Goal: Information Seeking & Learning: Learn about a topic

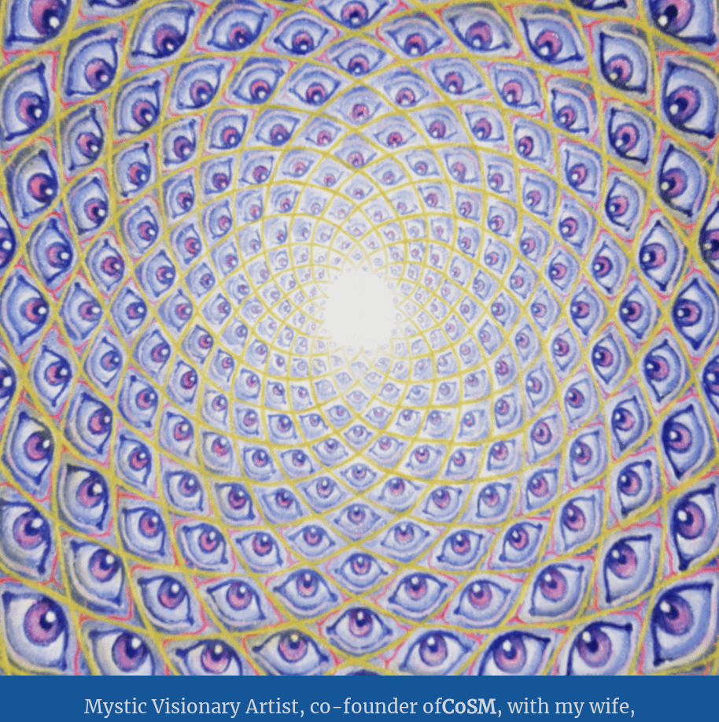
scroll to position [18, 0]
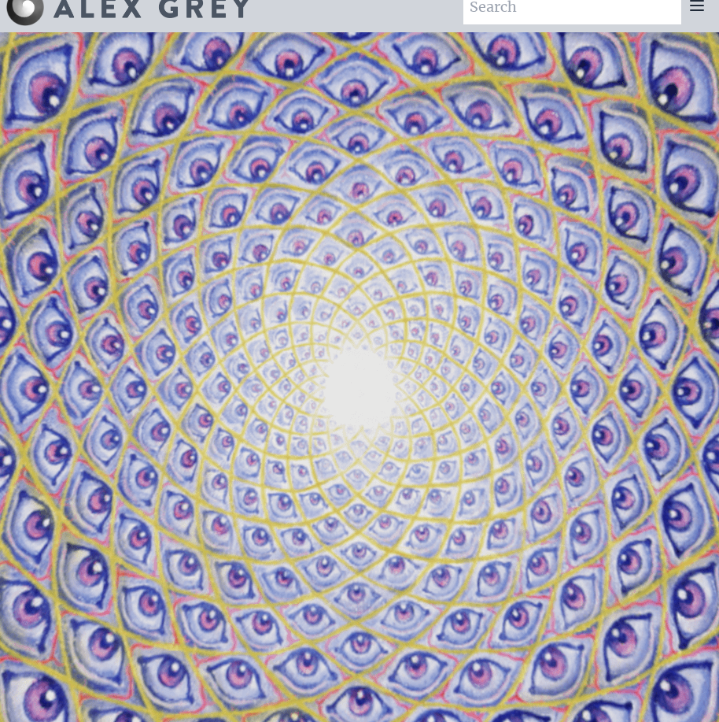
drag, startPoint x: 396, startPoint y: 419, endPoint x: 327, endPoint y: 415, distance: 69.3
click at [327, 415] on video "Your browser does not support the video tag." at bounding box center [360, 392] width 1574 height 885
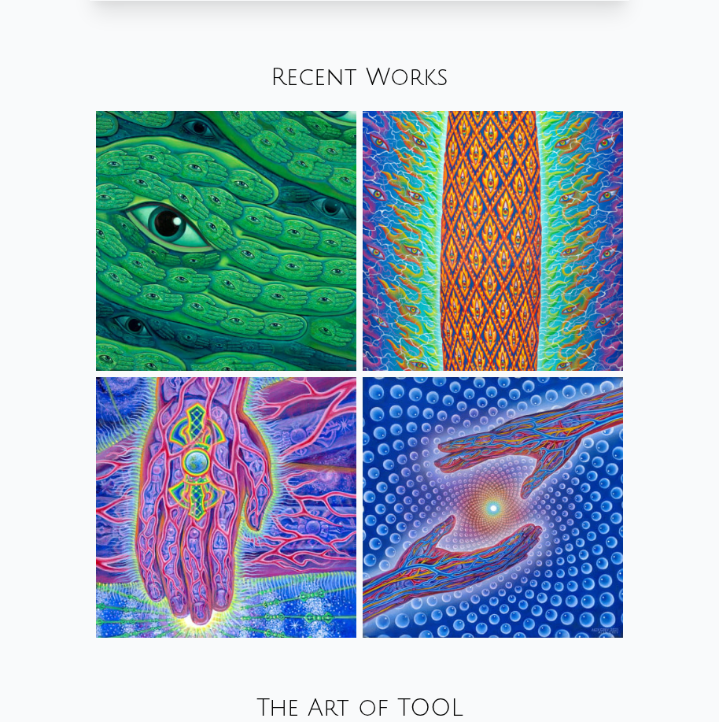
scroll to position [2023, 0]
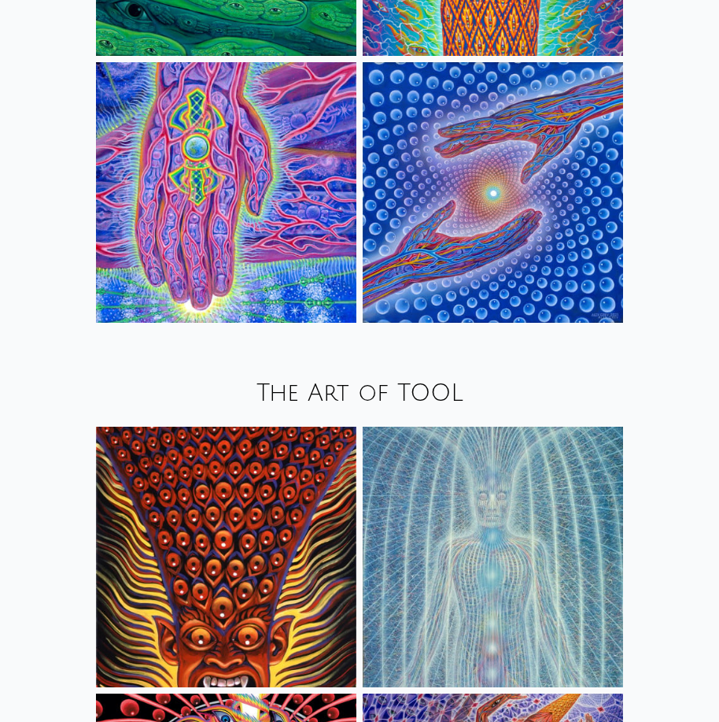
drag, startPoint x: 353, startPoint y: 578, endPoint x: 329, endPoint y: 440, distance: 140.6
drag, startPoint x: 329, startPoint y: 440, endPoint x: 110, endPoint y: 412, distance: 220.5
click at [110, 412] on div "The Art of TOOL" at bounding box center [359, 394] width 719 height 54
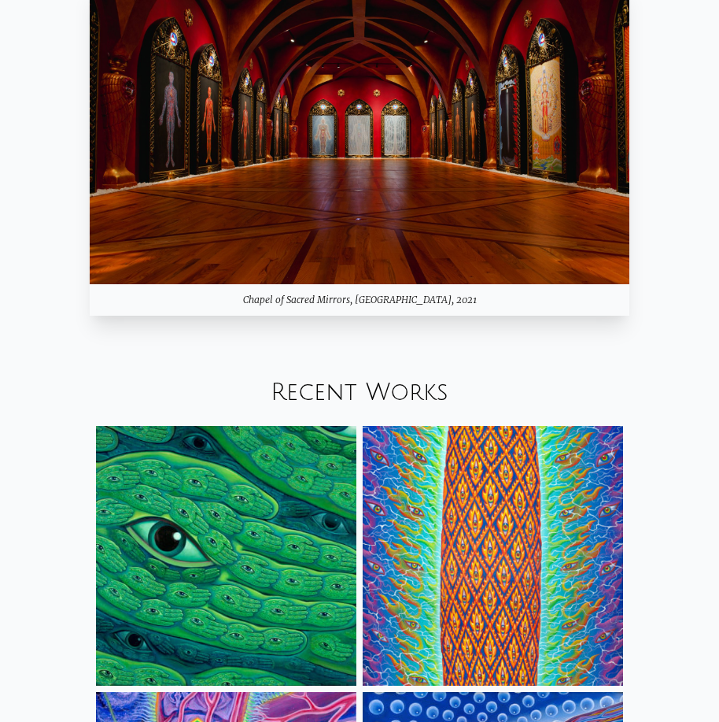
click at [340, 388] on link "Recent Works" at bounding box center [360, 392] width 178 height 26
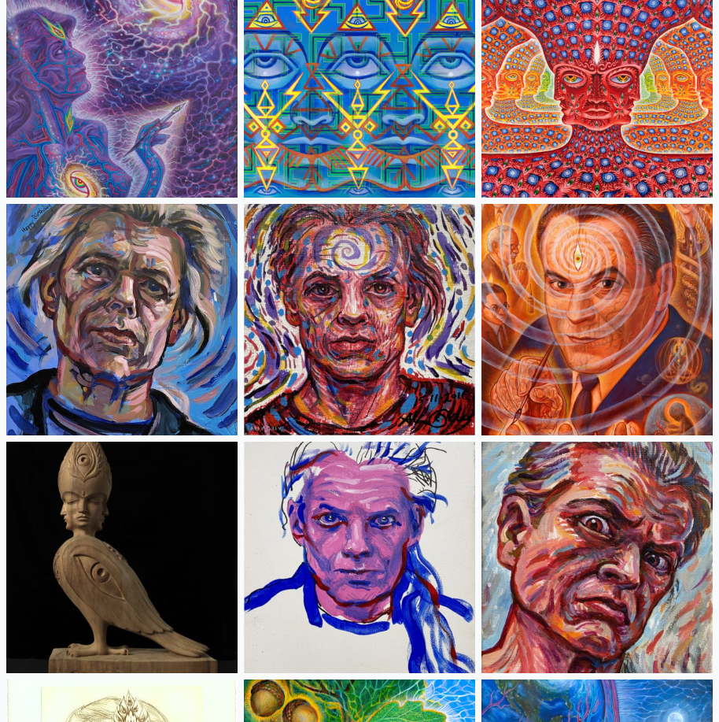
scroll to position [5115, 0]
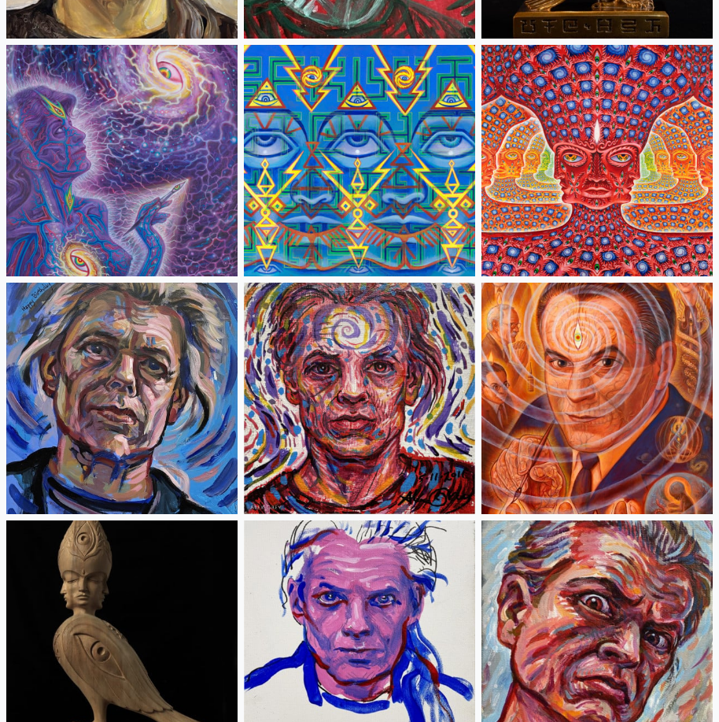
click at [611, 179] on img at bounding box center [597, 160] width 231 height 231
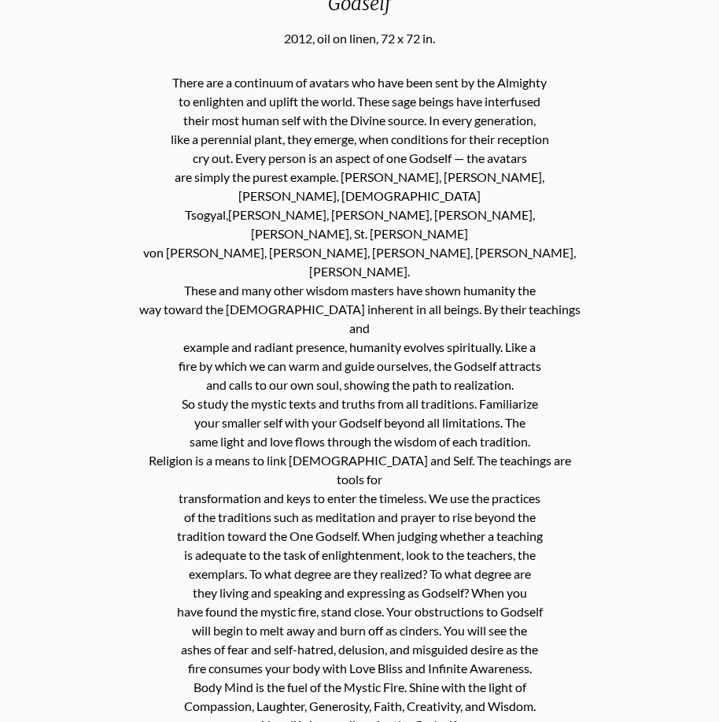
scroll to position [487, 0]
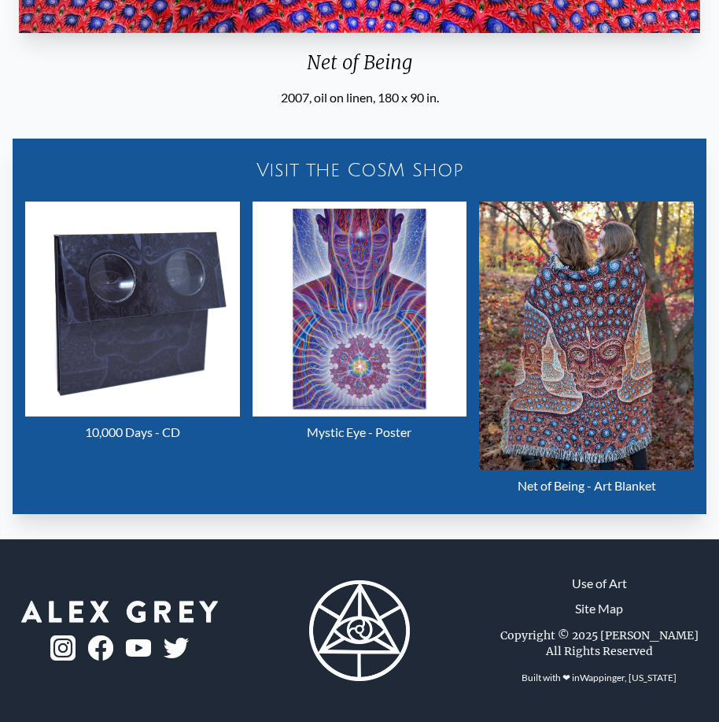
scroll to position [429, 0]
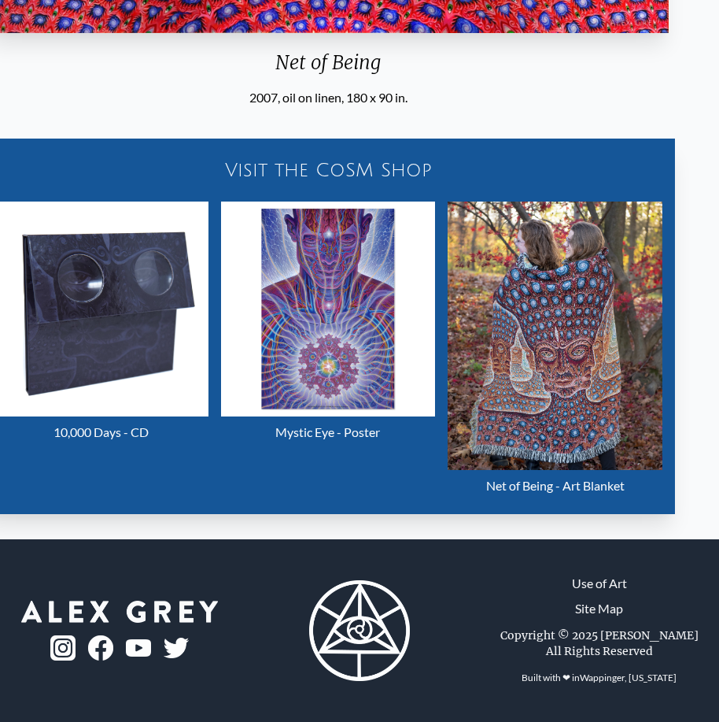
click at [454, 232] on div "Net of Being 2007, oil on linen, 180 x 90 in. Visit the CoSM Shop 10,000 Days -…" at bounding box center [328, 105] width 719 height 867
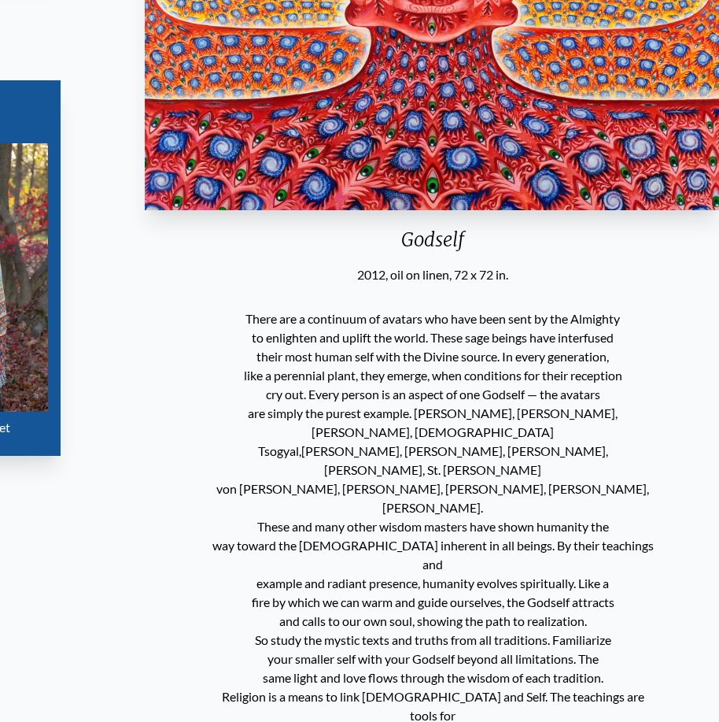
click at [404, 246] on div "Godself" at bounding box center [432, 246] width 588 height 38
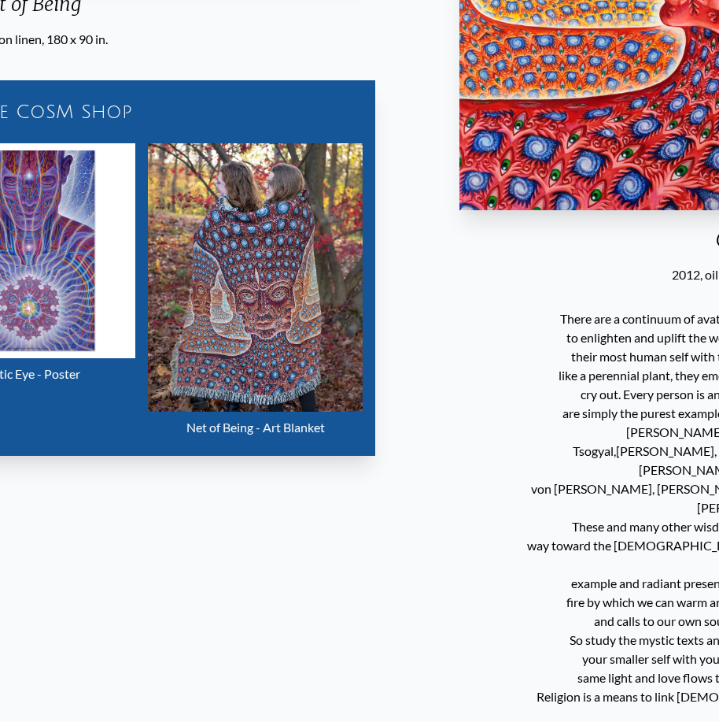
click at [718, 313] on html "Art Writings About" at bounding box center [359, 550] width 719 height 2074
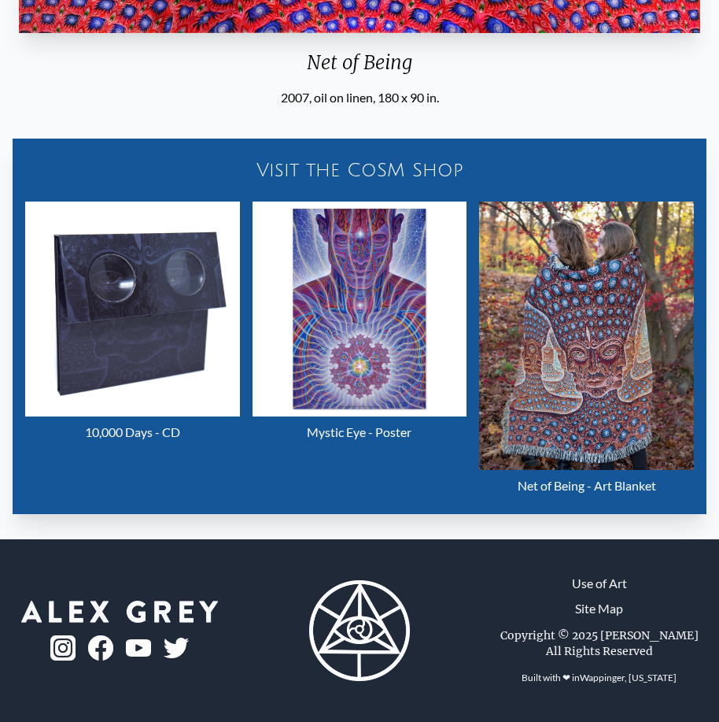
scroll to position [15, 0]
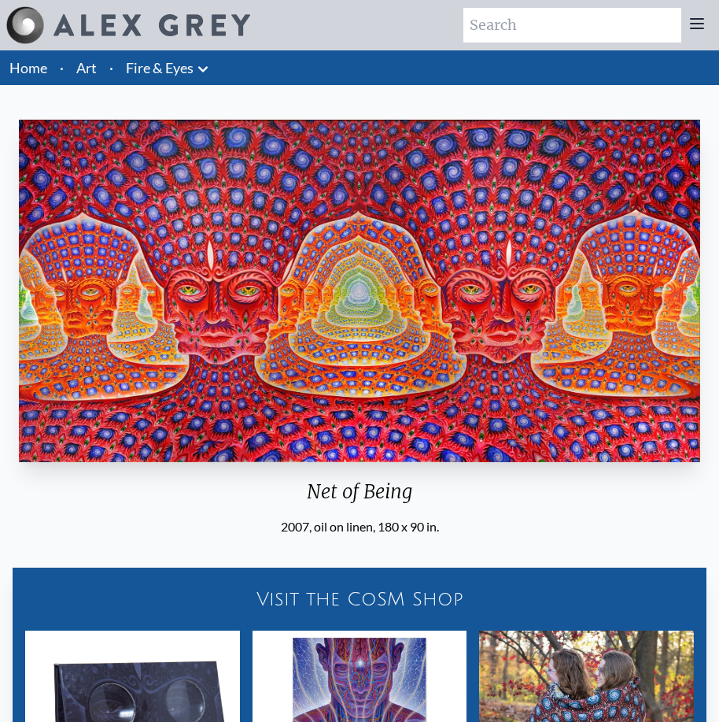
click at [109, 500] on div "Net of Being 2007, oil on linen, 180 x 90 in." at bounding box center [360, 324] width 694 height 423
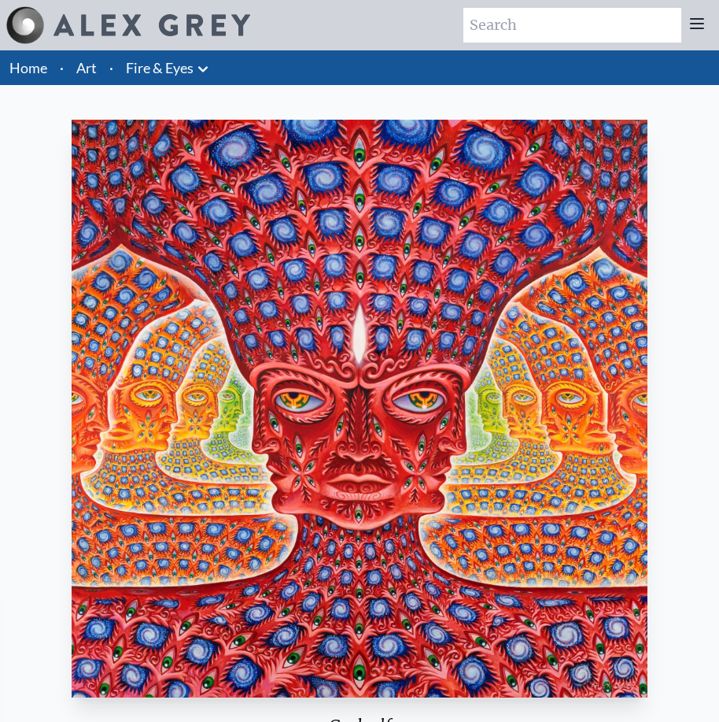
scroll to position [236, 0]
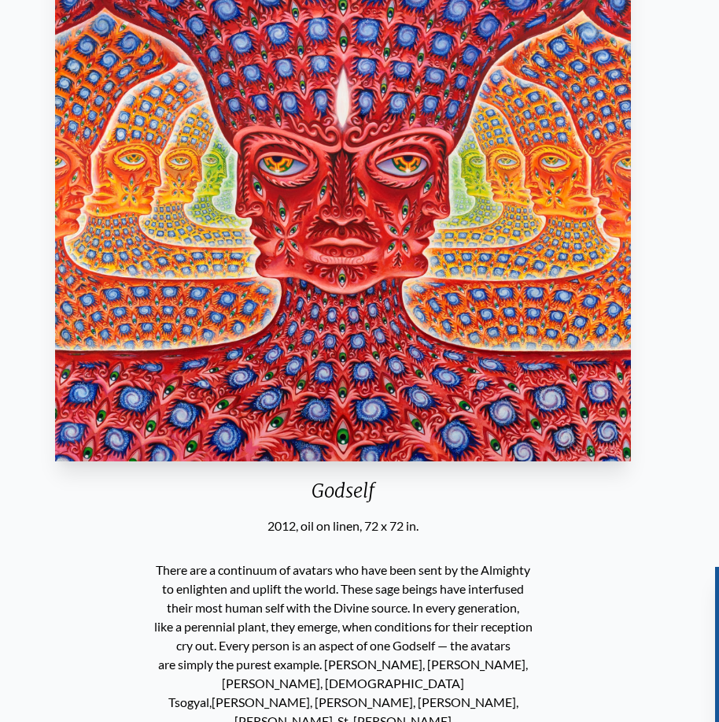
click at [370, 493] on div "Godself" at bounding box center [343, 497] width 588 height 38
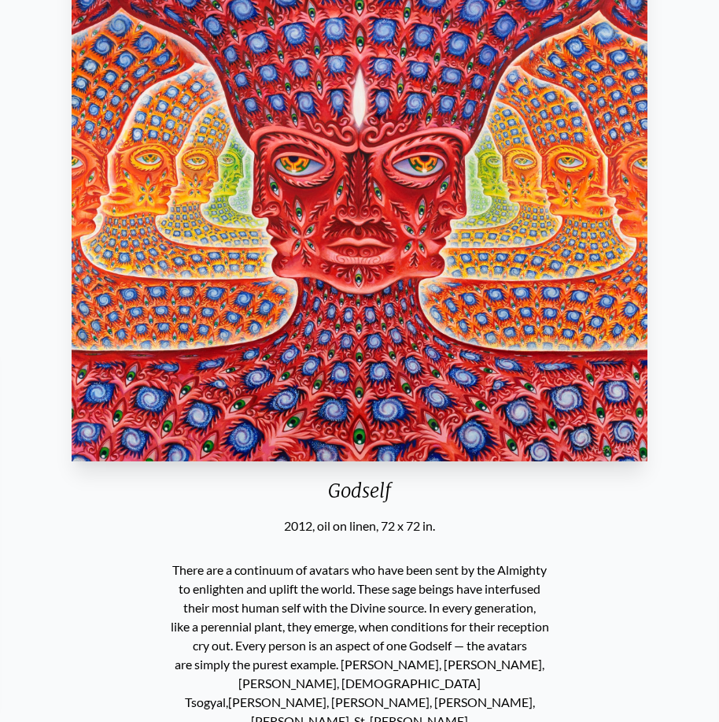
click at [334, 491] on div "Godself" at bounding box center [359, 497] width 588 height 38
click at [335, 491] on div "Godself" at bounding box center [359, 497] width 588 height 38
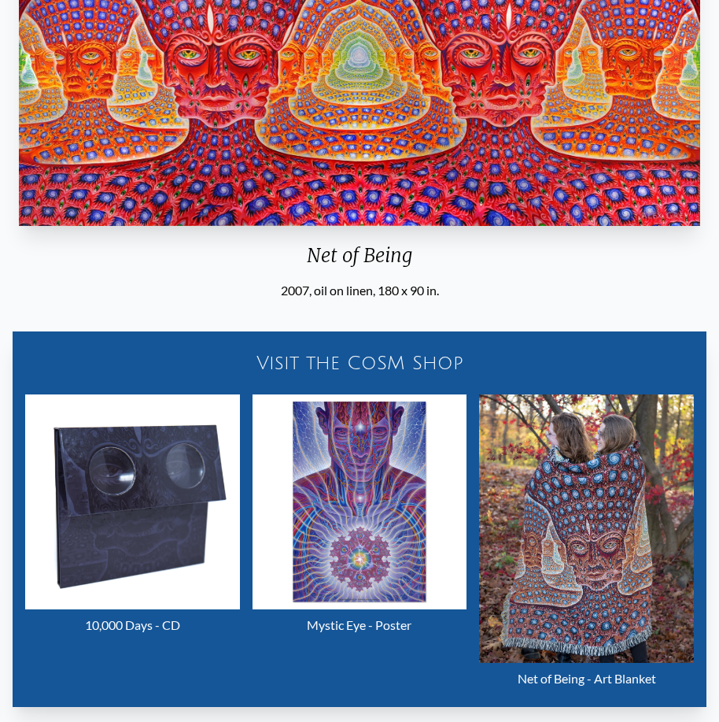
click at [287, 486] on img "25 / 31" at bounding box center [360, 501] width 215 height 215
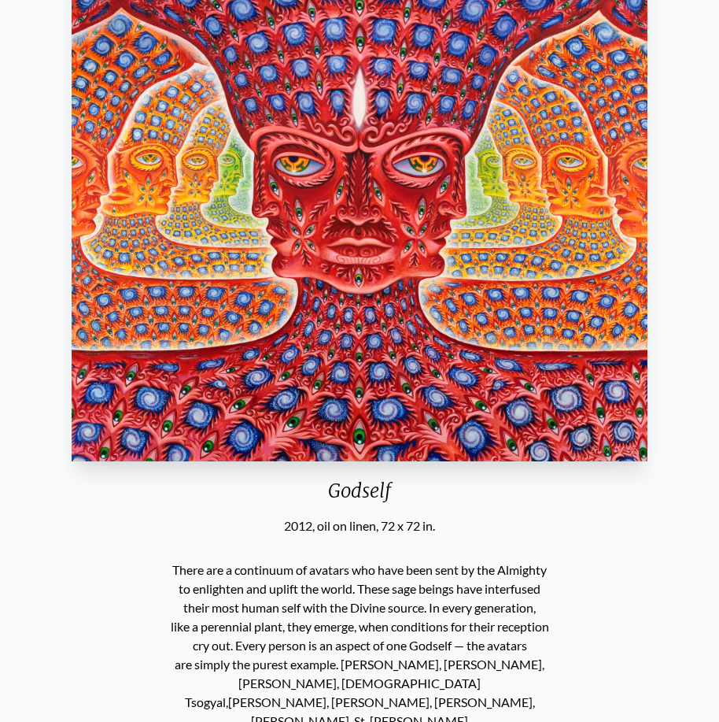
click at [378, 498] on div "Godself" at bounding box center [359, 497] width 588 height 38
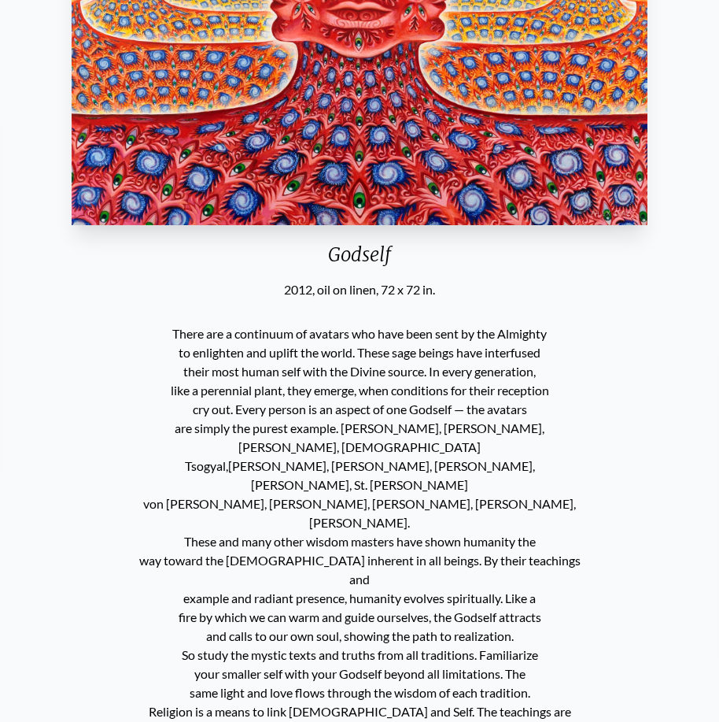
scroll to position [629, 0]
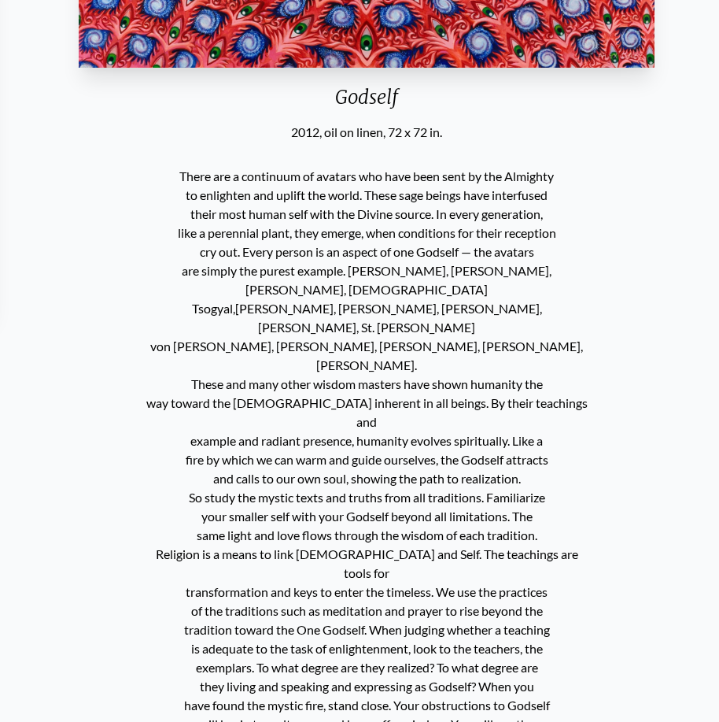
click at [410, 138] on div "2012, oil on linen, 72 x 72 in." at bounding box center [366, 132] width 588 height 19
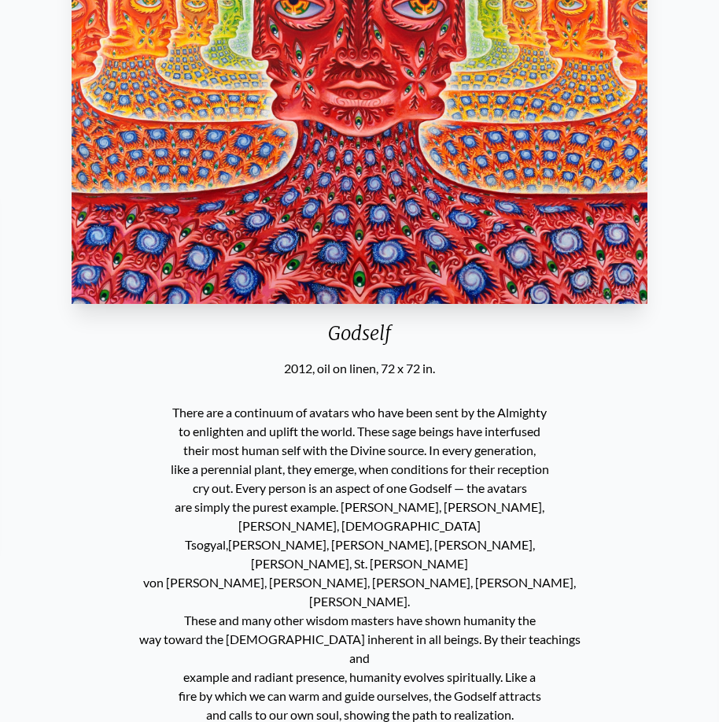
scroll to position [236, 0]
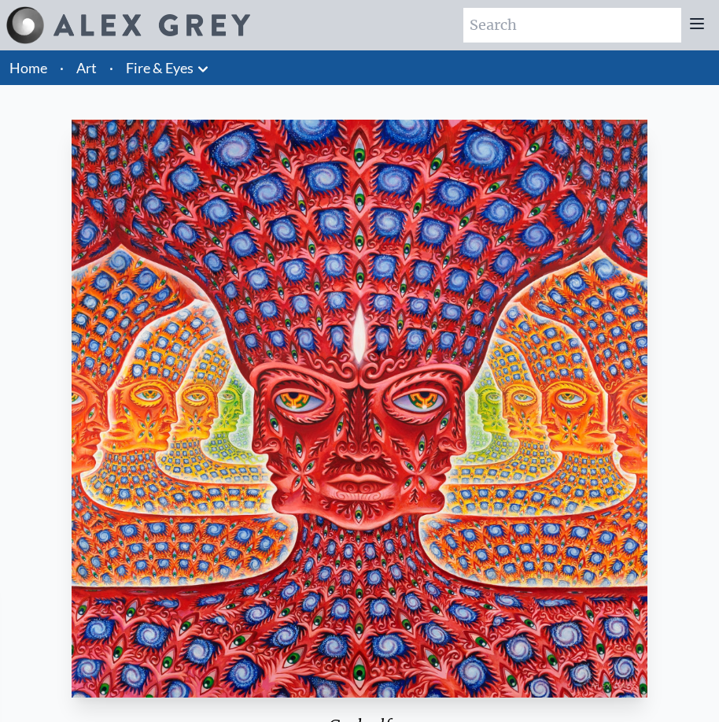
click at [47, 65] on li "Home" at bounding box center [27, 67] width 54 height 35
click at [95, 76] on link "Art" at bounding box center [86, 68] width 20 height 22
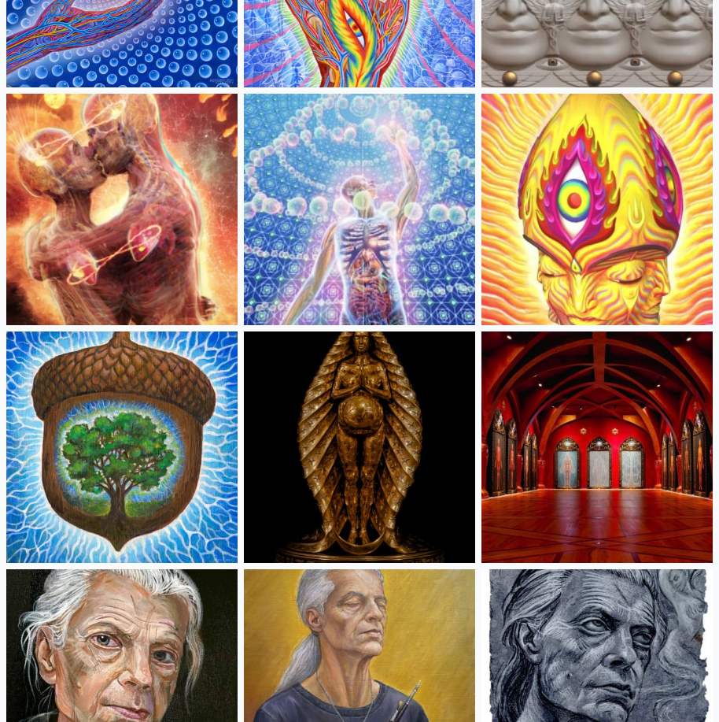
scroll to position [236, 0]
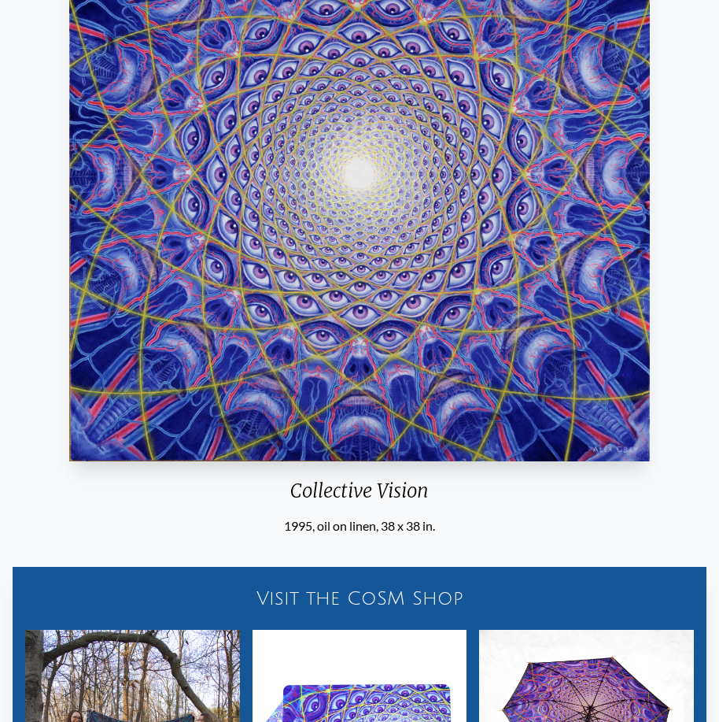
scroll to position [79, 0]
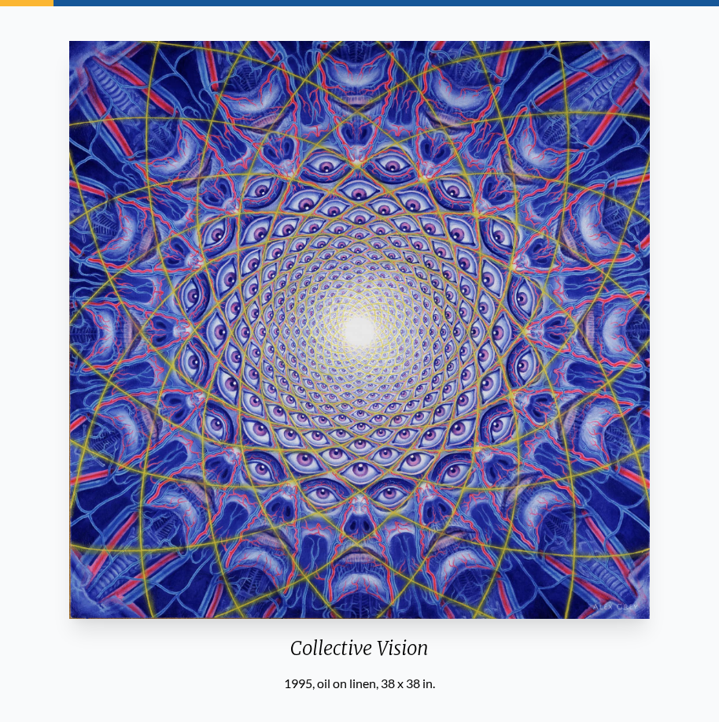
click at [374, 264] on img "14 / 33" at bounding box center [359, 330] width 581 height 578
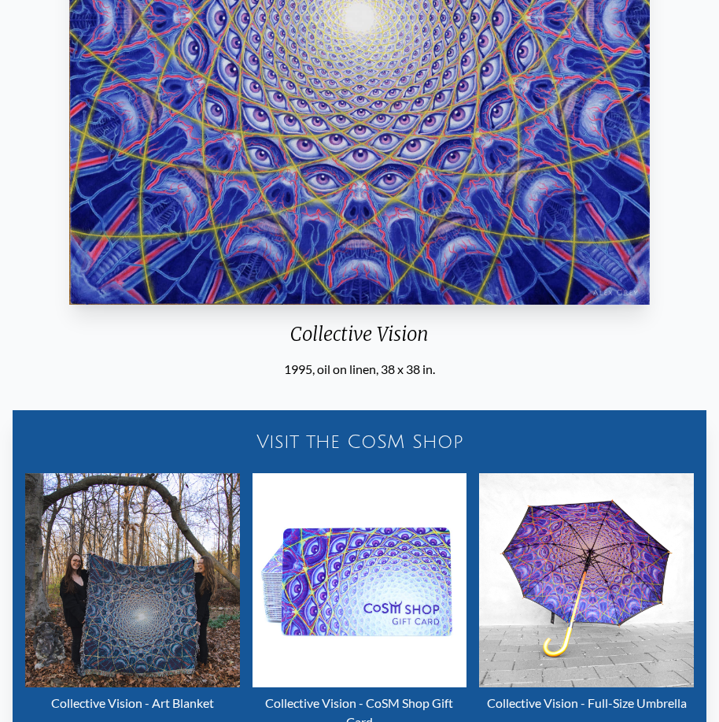
scroll to position [235, 0]
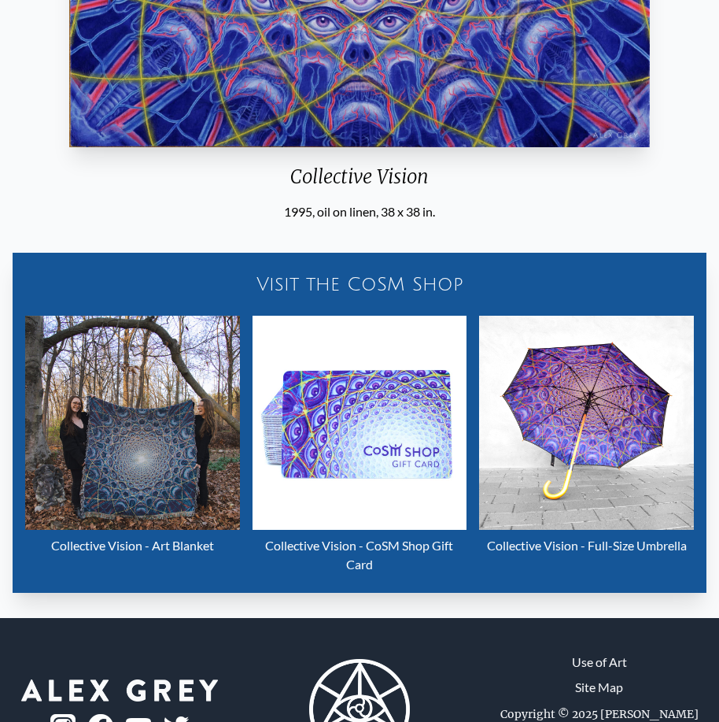
scroll to position [629, 0]
